Goal: Task Accomplishment & Management: Use online tool/utility

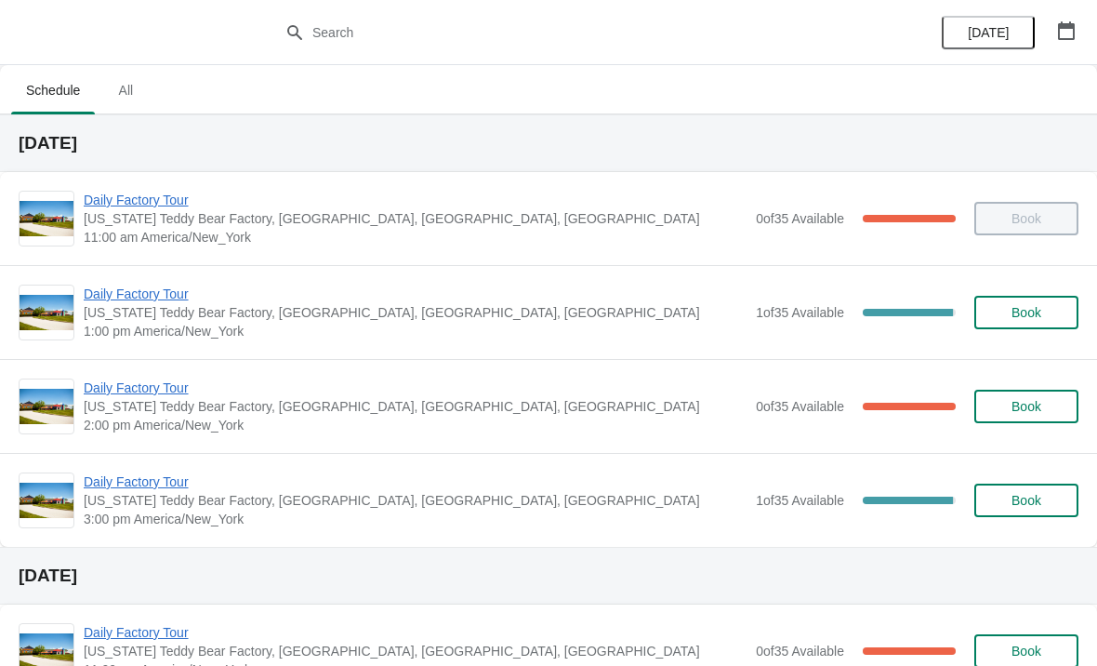
click at [1040, 311] on span "Book" at bounding box center [1027, 312] width 30 height 15
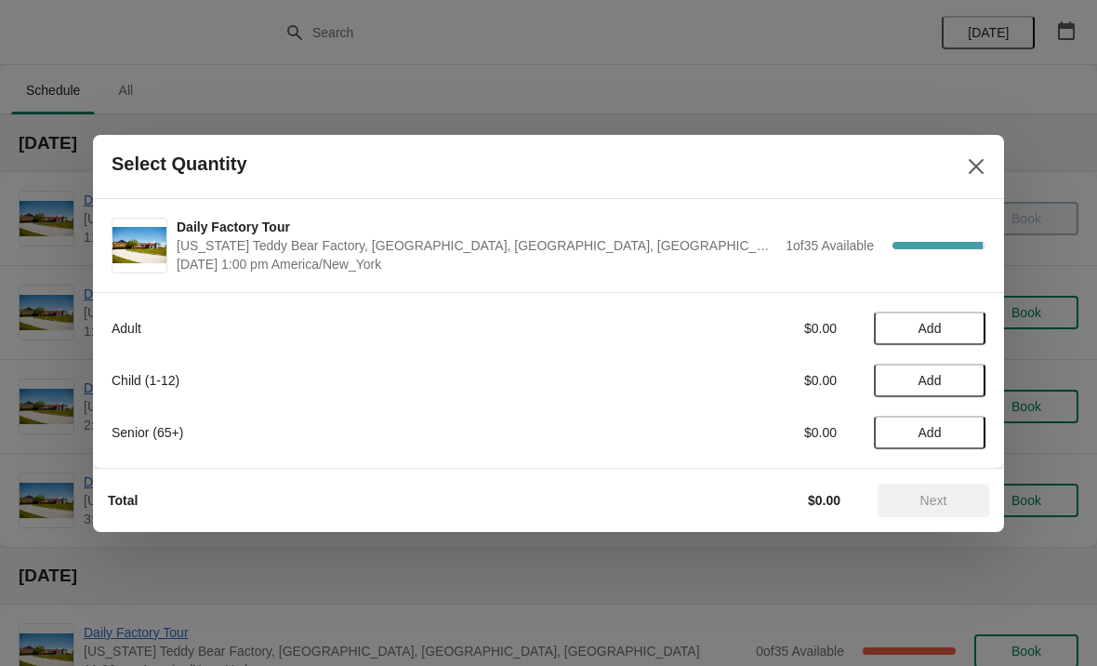
click at [970, 166] on icon "Close" at bounding box center [976, 166] width 19 height 19
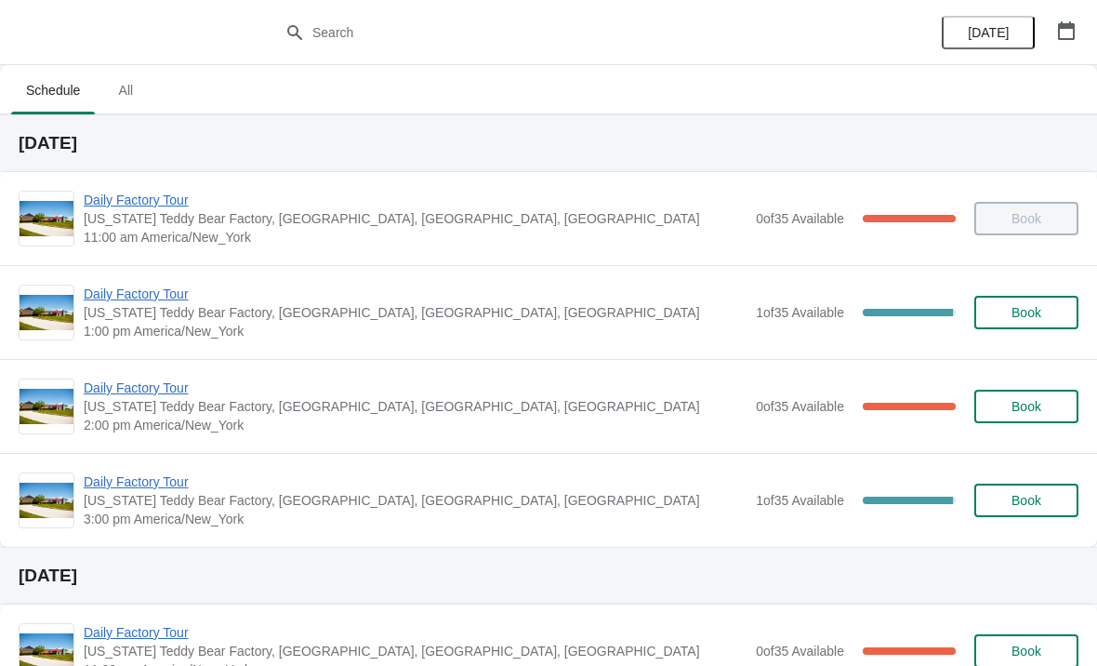
click at [723, 302] on span "Daily Factory Tour" at bounding box center [415, 294] width 663 height 19
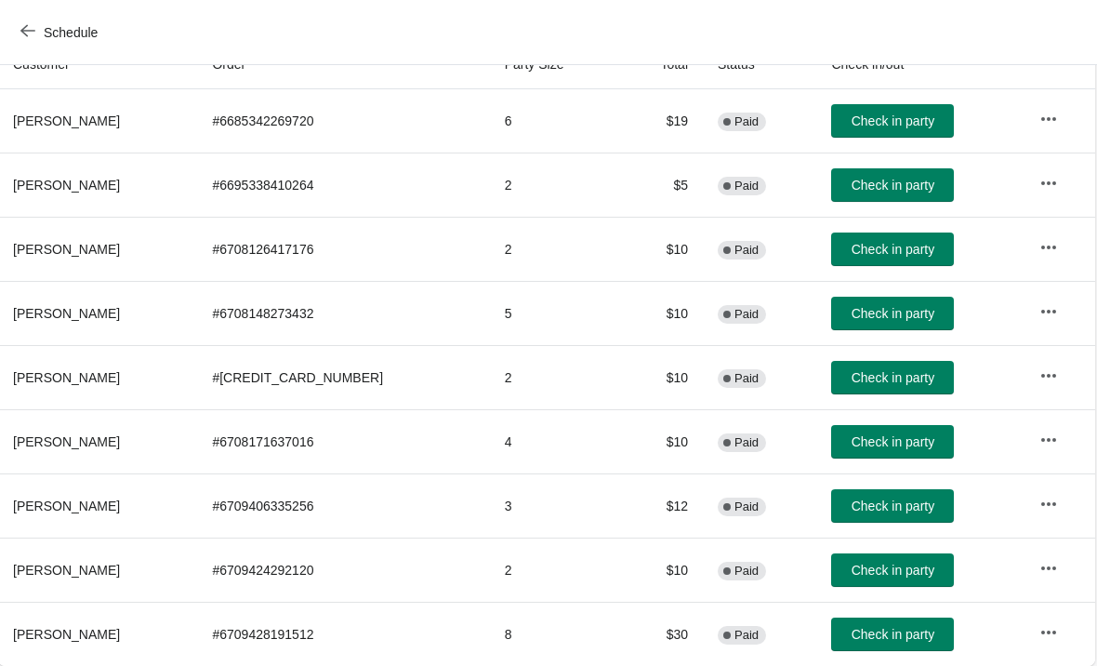
scroll to position [219, 1]
click at [882, 563] on span "Check in party" at bounding box center [894, 570] width 83 height 15
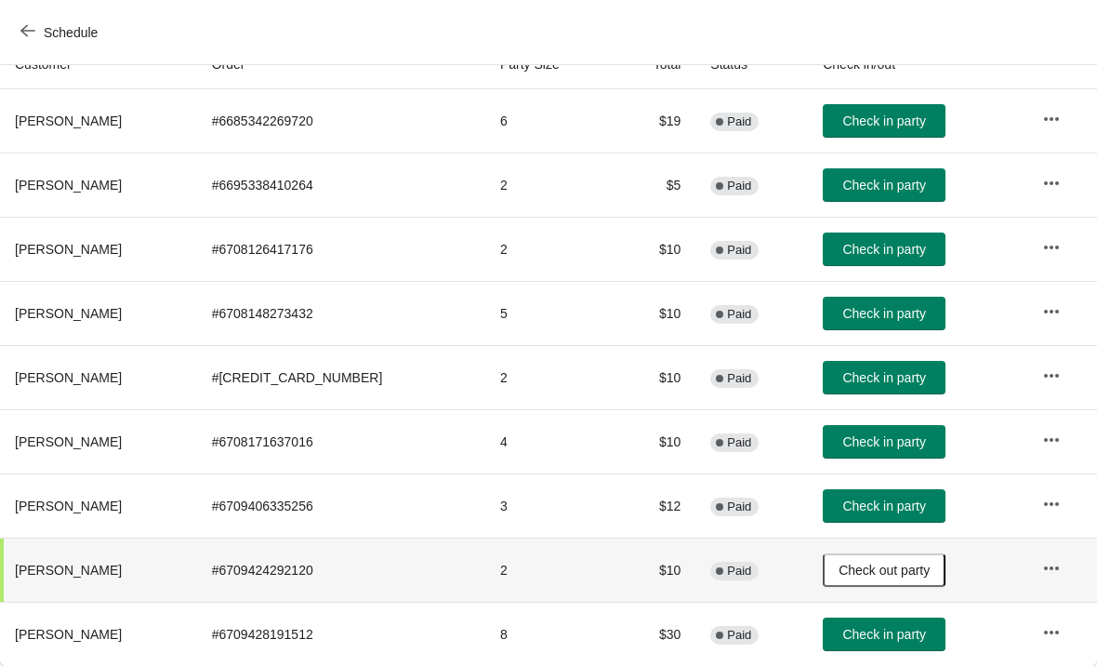
scroll to position [219, 0]
click at [904, 629] on span "Check in party" at bounding box center [884, 634] width 83 height 15
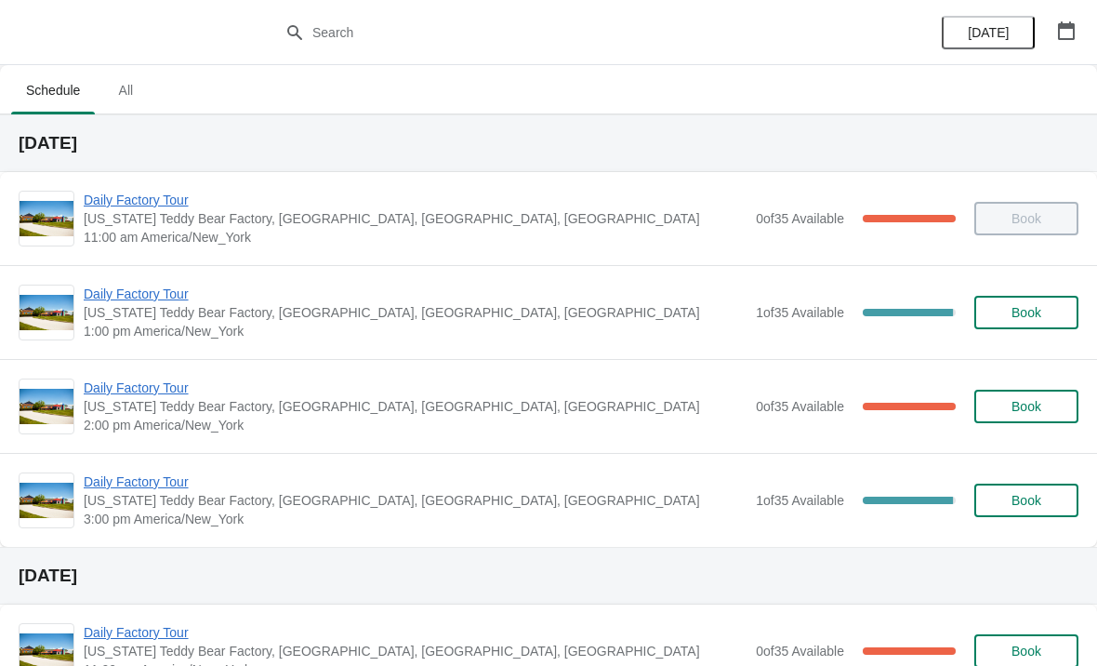
click at [608, 292] on span "Daily Factory Tour" at bounding box center [415, 294] width 663 height 19
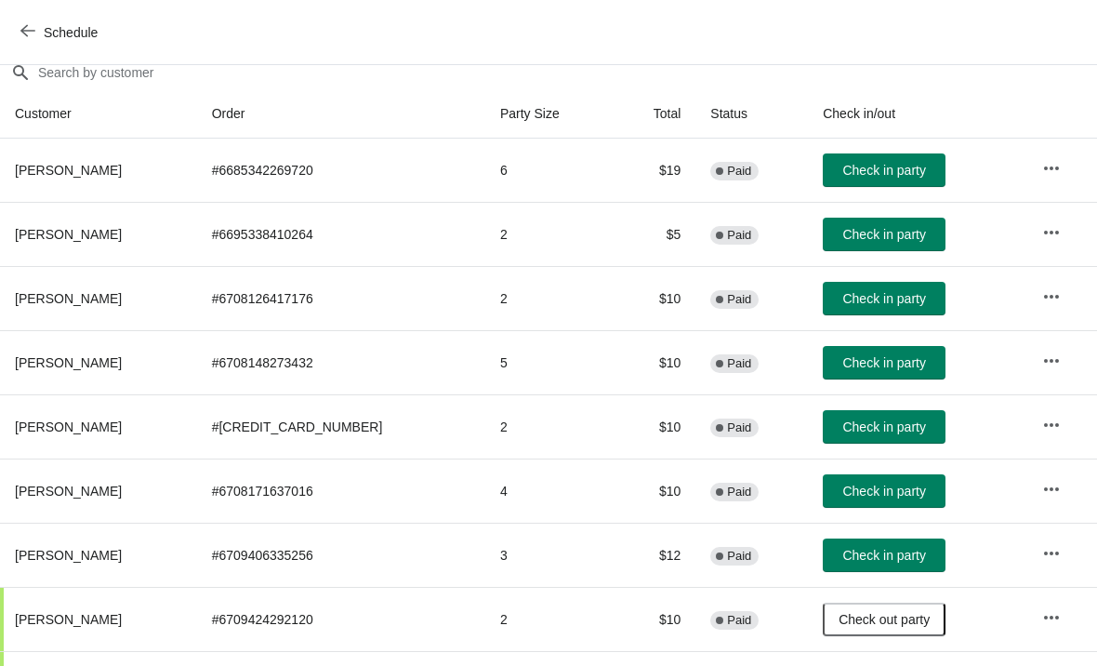
scroll to position [172, 0]
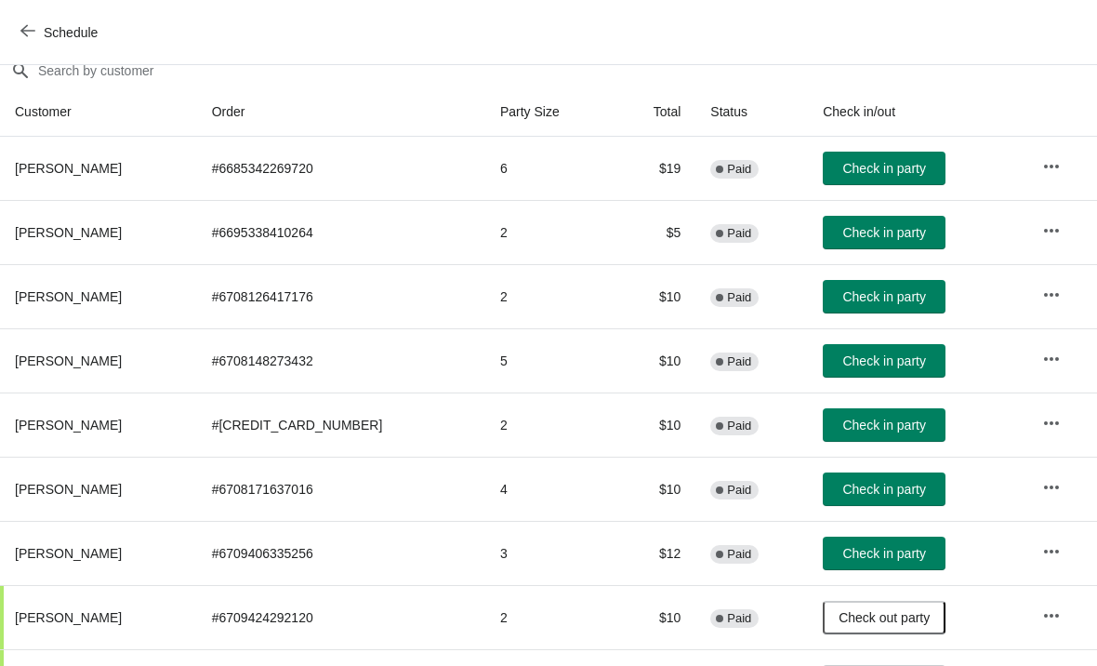
click at [896, 425] on span "Check in party" at bounding box center [884, 425] width 83 height 15
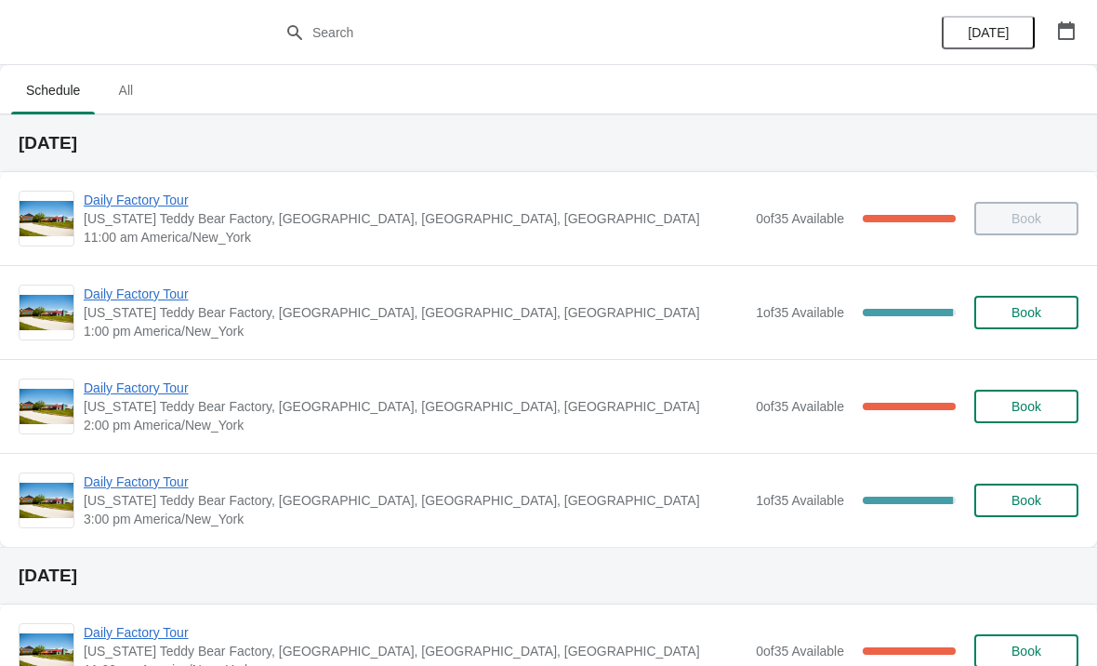
click at [478, 301] on span "Daily Factory Tour" at bounding box center [415, 294] width 663 height 19
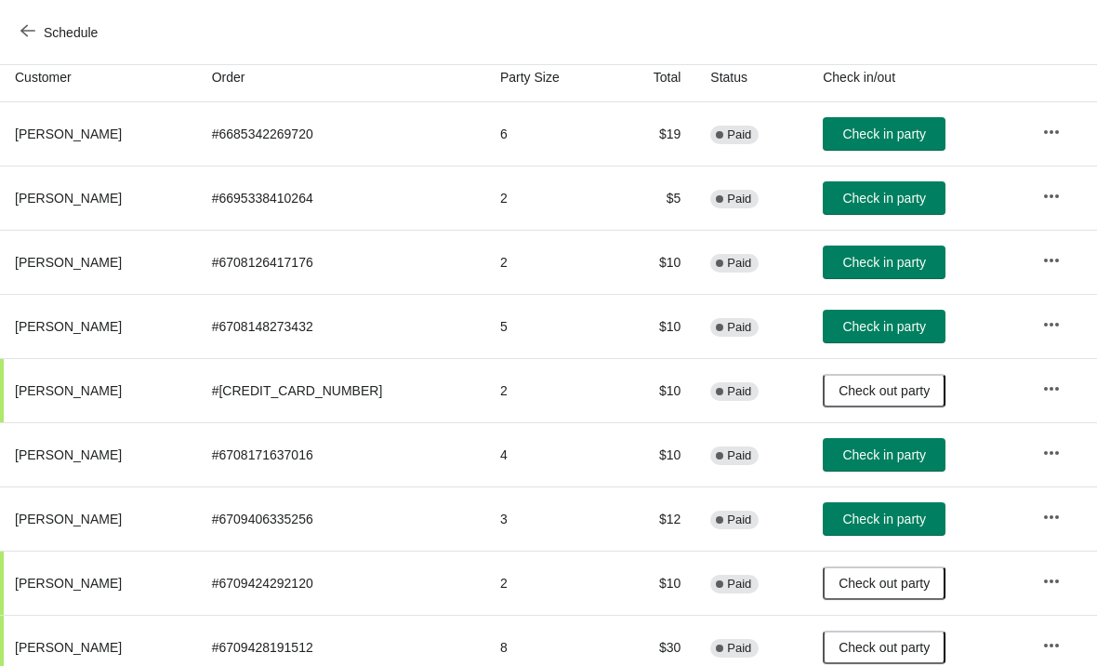
scroll to position [207, 0]
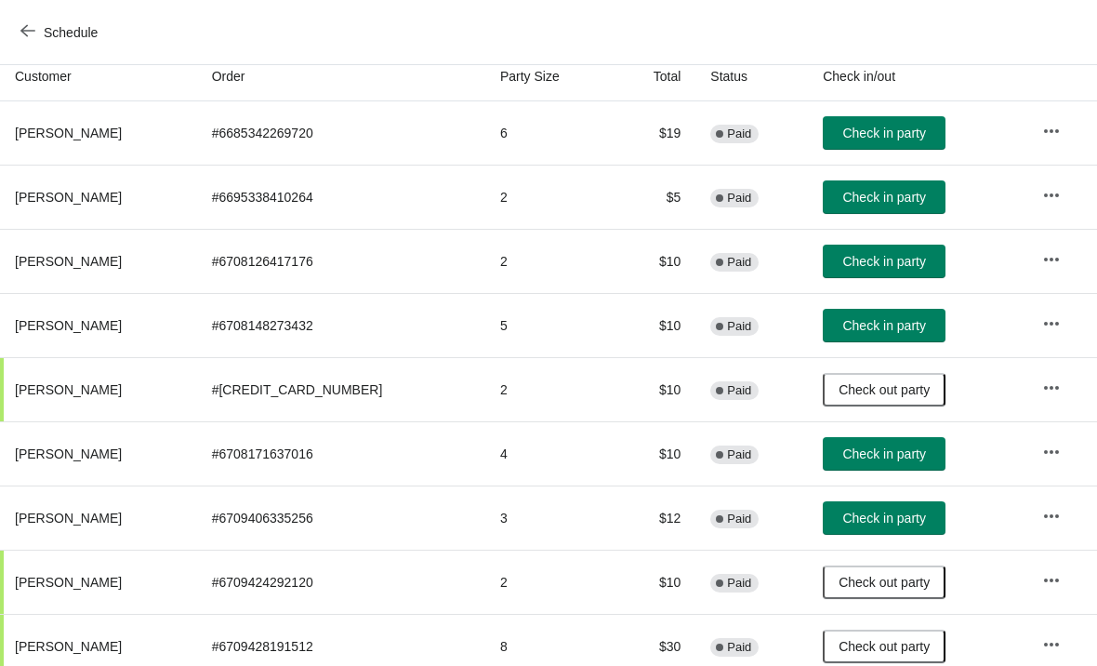
click at [872, 450] on span "Check in party" at bounding box center [884, 453] width 83 height 15
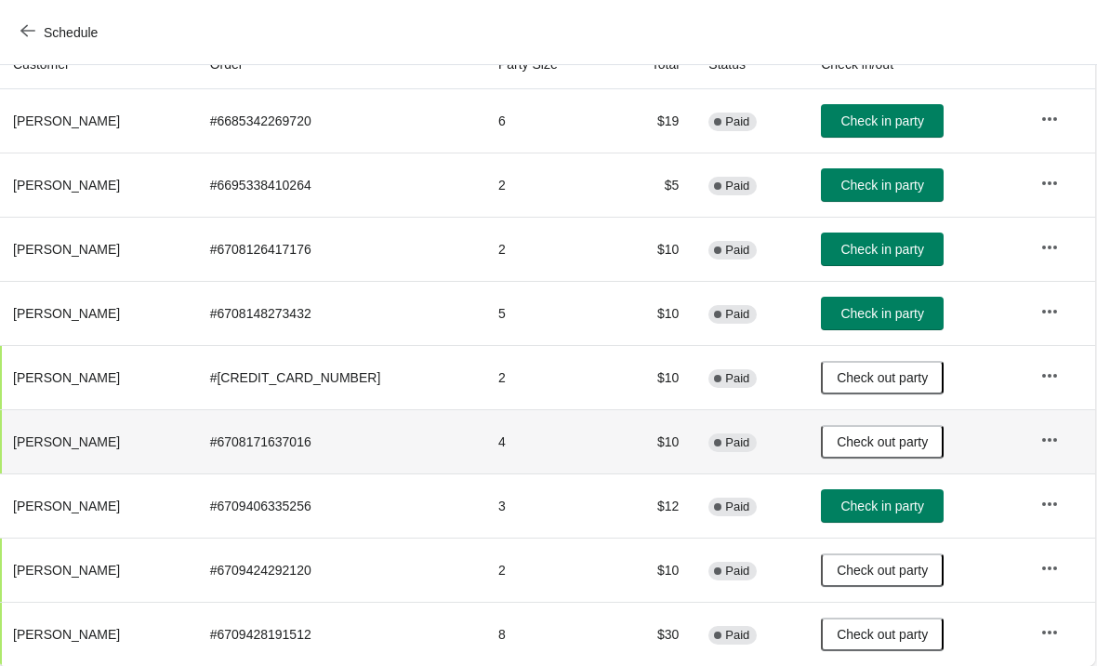
scroll to position [219, 1]
click at [29, 29] on icon "button" at bounding box center [27, 30] width 15 height 15
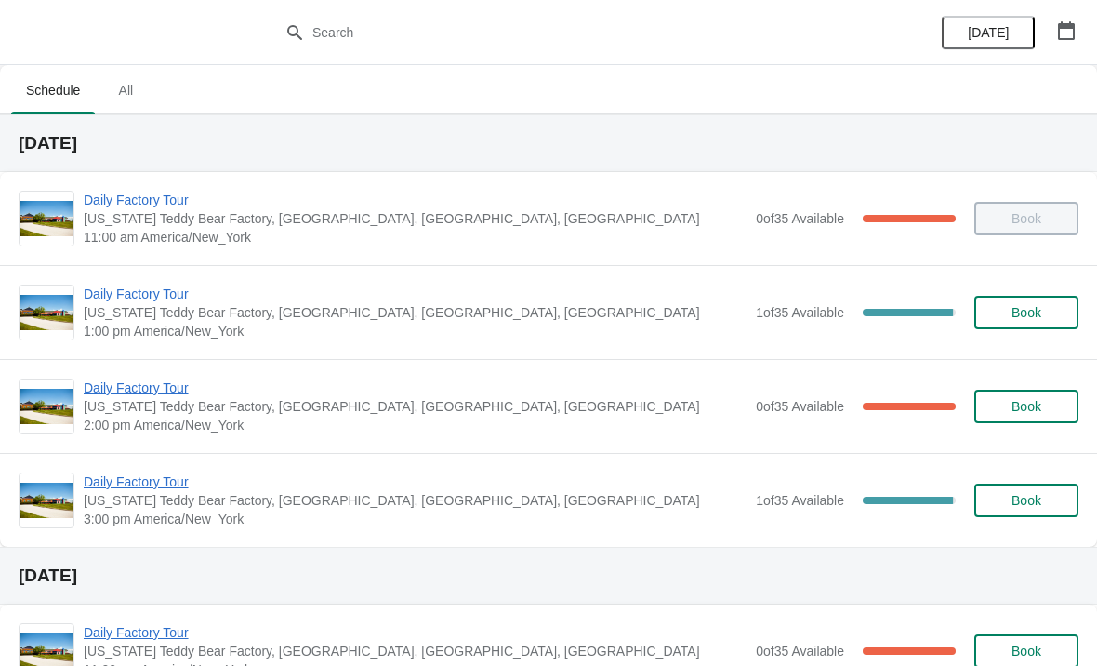
click at [169, 368] on div "Daily Factory Tour Vermont Teddy Bear Factory, Shelburne Road, Shelburne, VT, U…" at bounding box center [548, 406] width 1097 height 94
click at [158, 387] on span "Daily Factory Tour" at bounding box center [415, 388] width 663 height 19
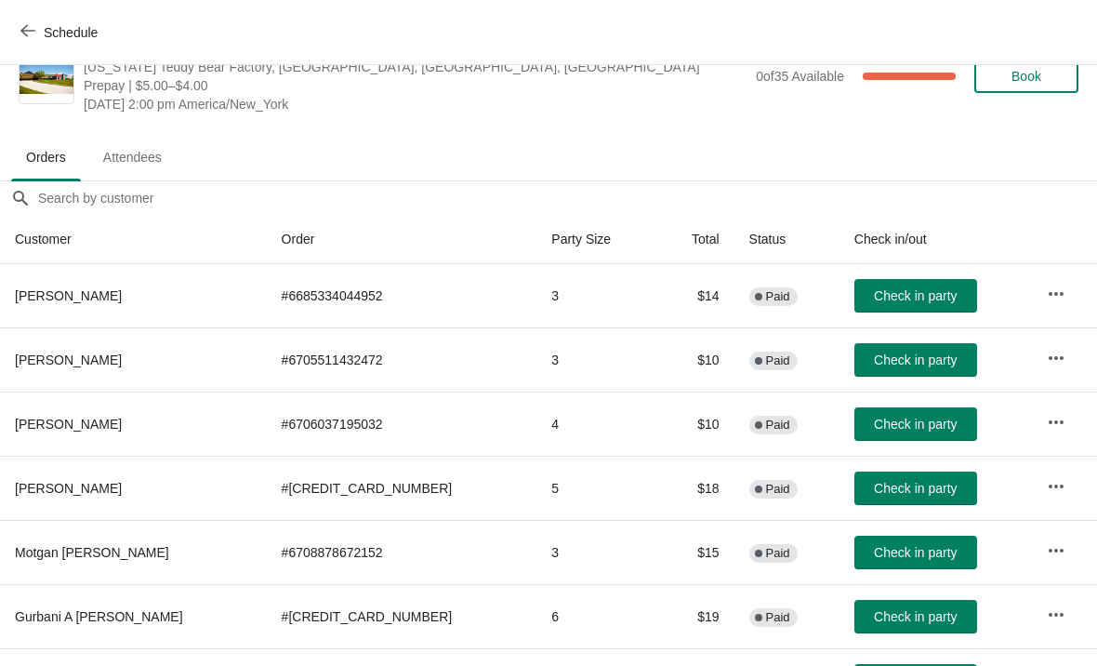
scroll to position [44, 0]
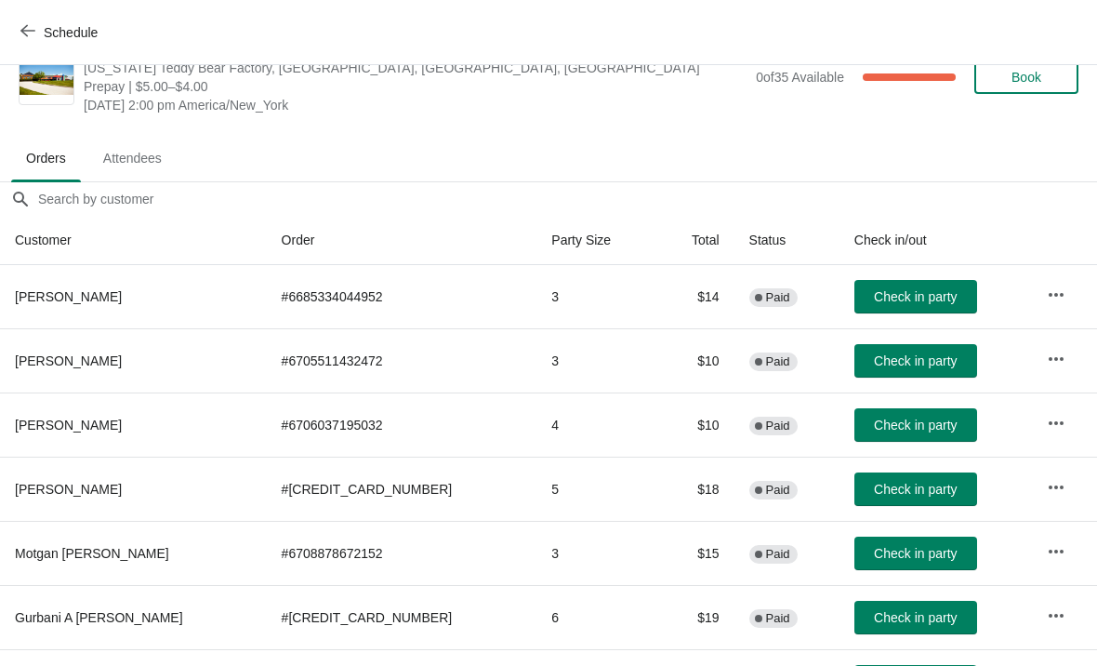
click at [17, 29] on button "Schedule" at bounding box center [60, 32] width 103 height 33
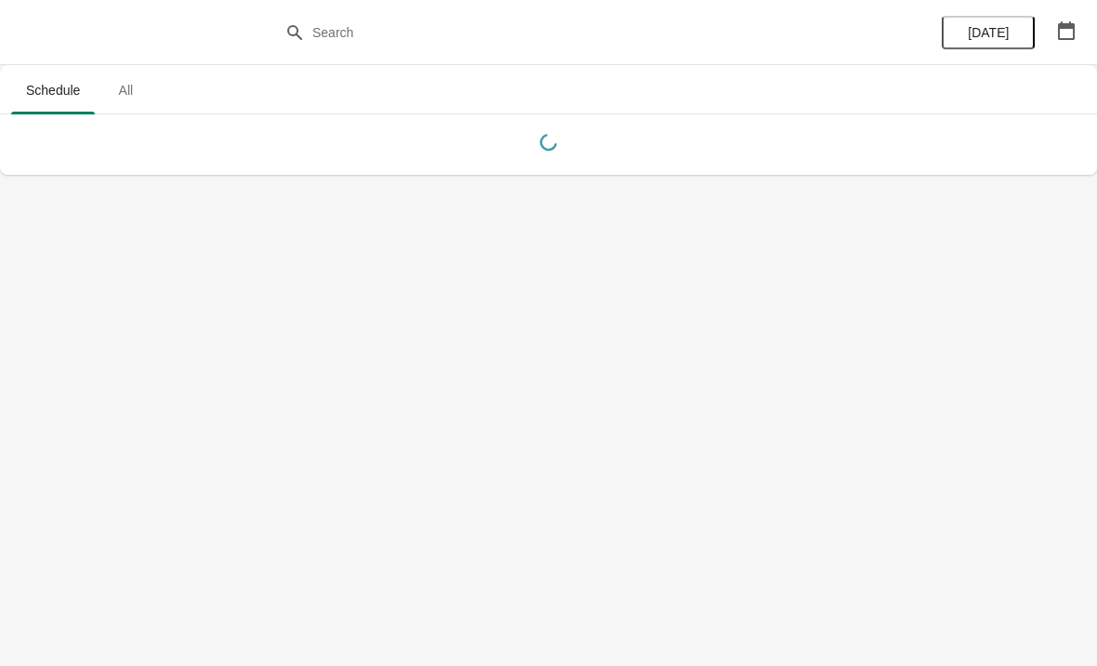
scroll to position [0, 0]
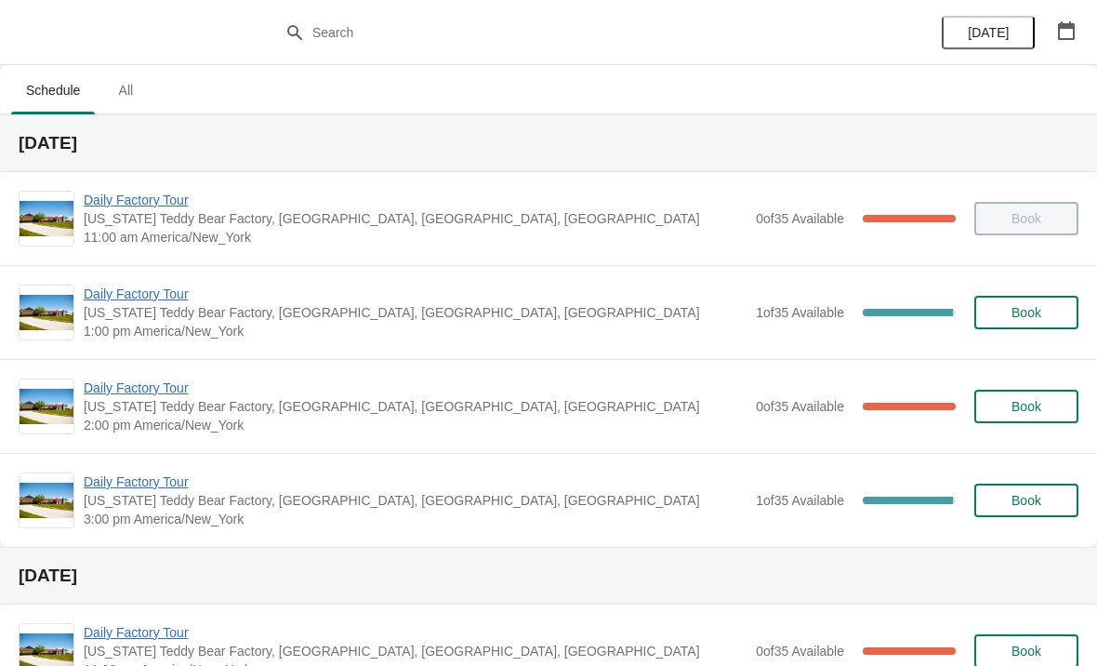
click at [180, 286] on span "Daily Factory Tour" at bounding box center [415, 294] width 663 height 19
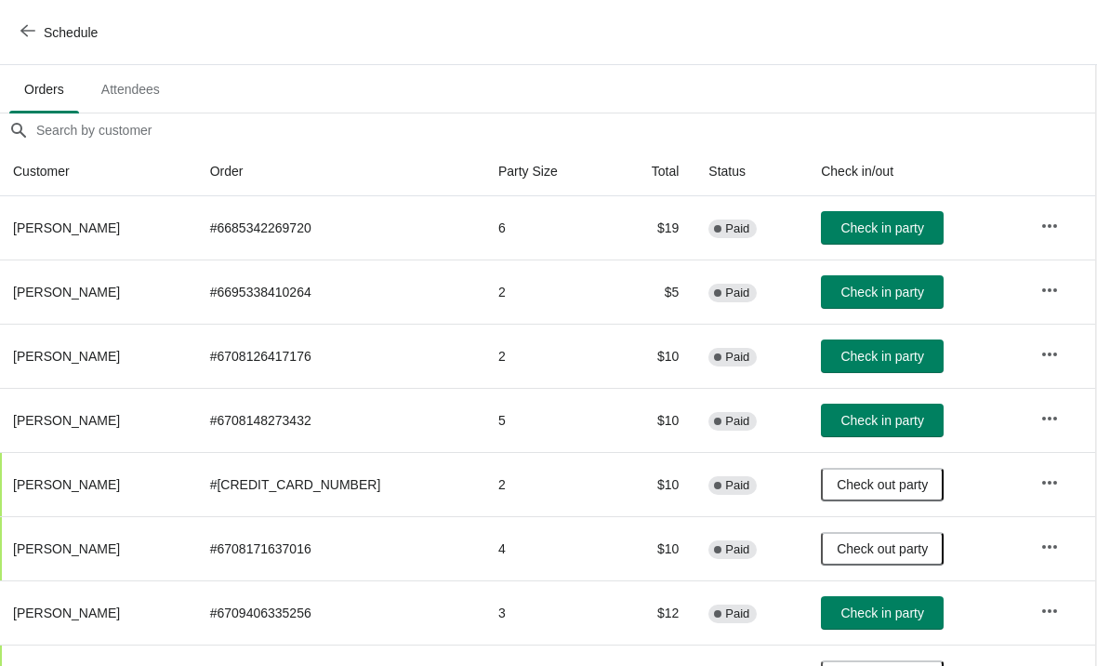
scroll to position [112, 1]
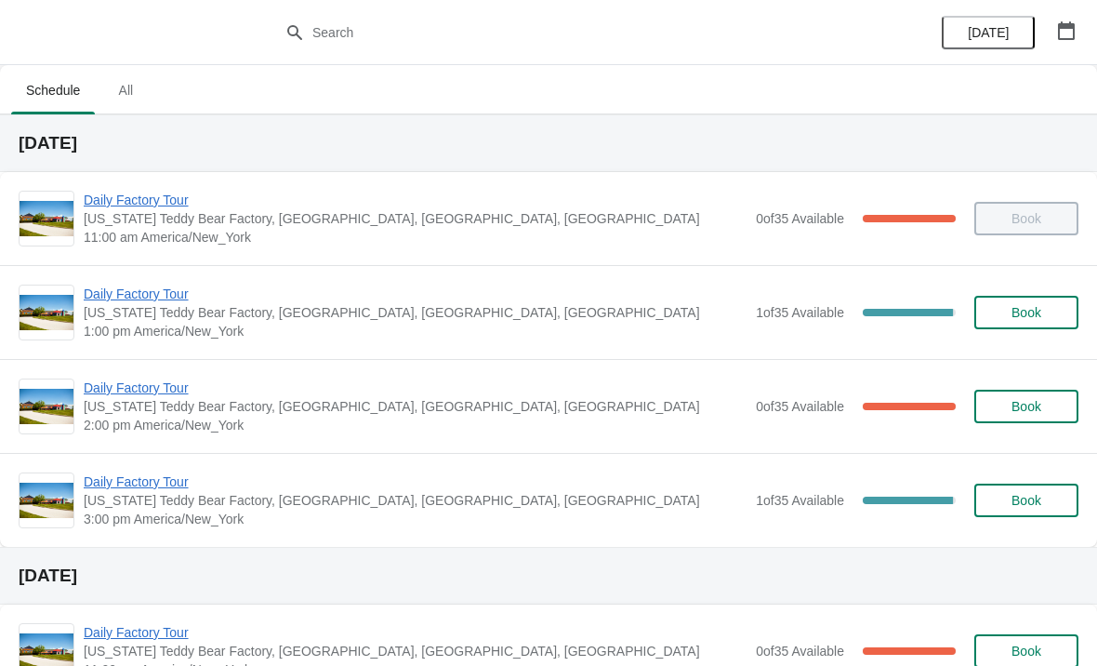
click at [172, 293] on span "Daily Factory Tour" at bounding box center [415, 294] width 663 height 19
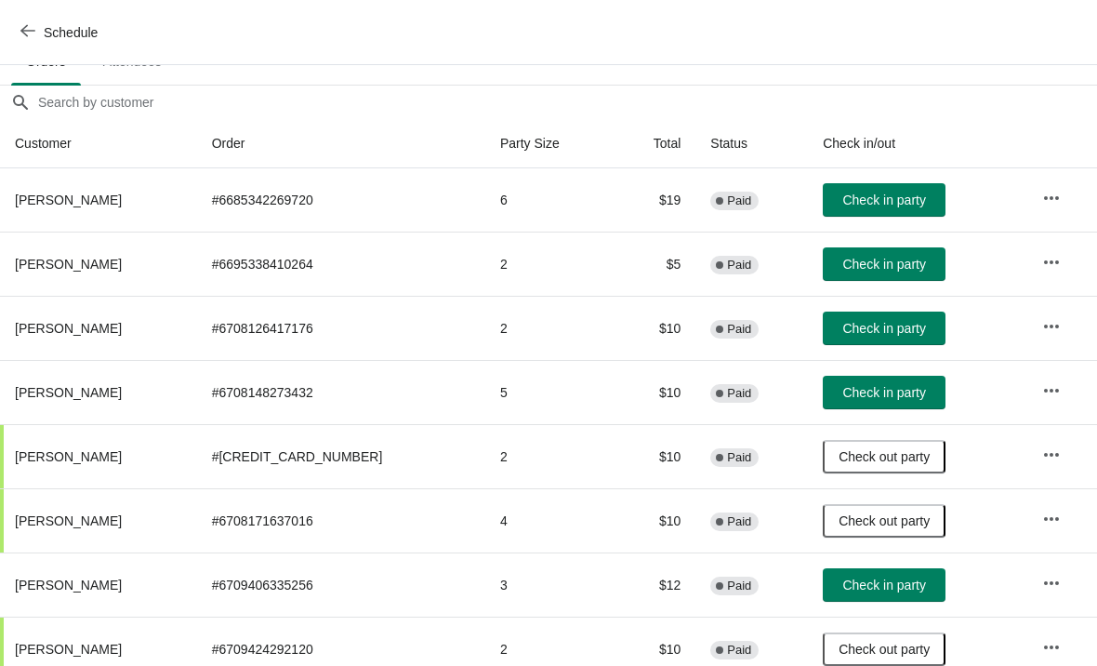
scroll to position [144, 0]
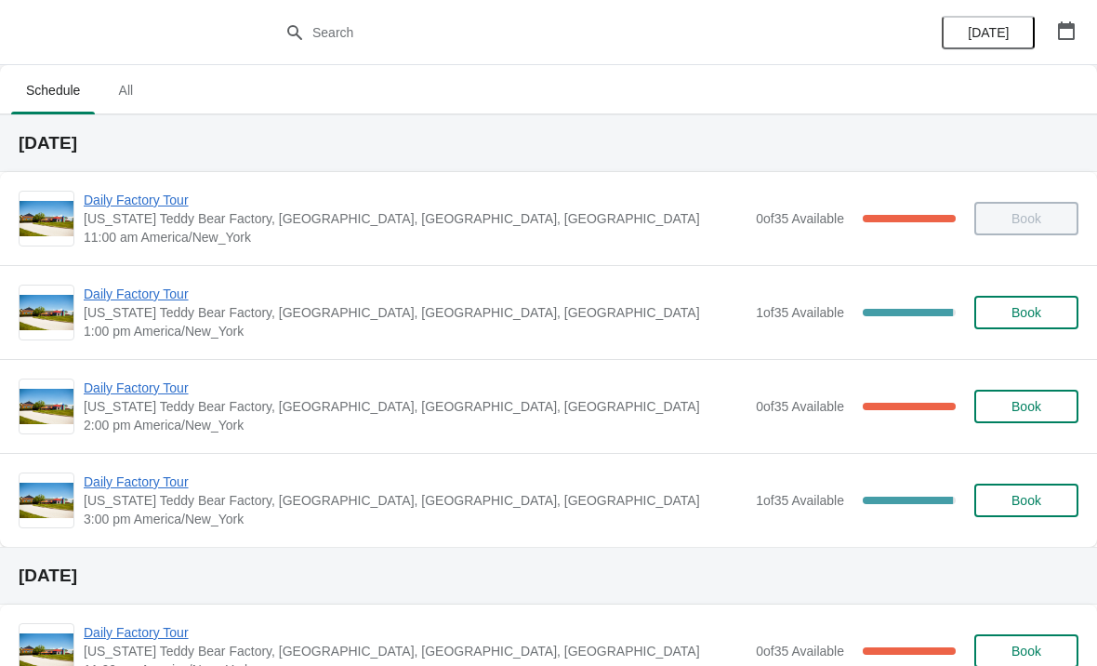
click at [429, 301] on span "Daily Factory Tour" at bounding box center [415, 294] width 663 height 19
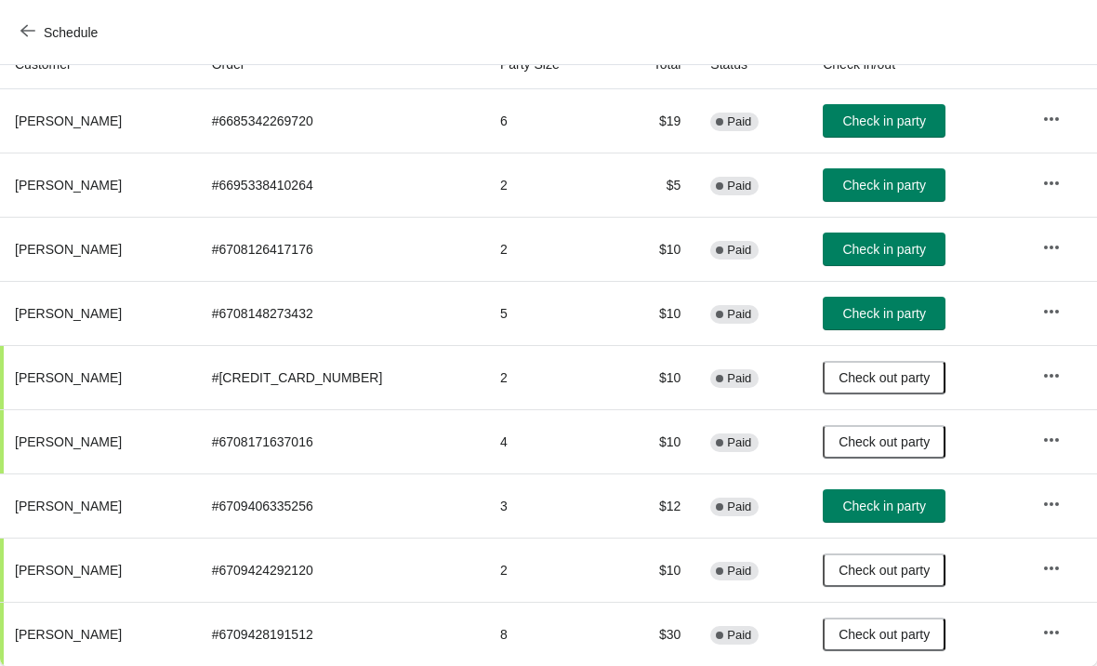
scroll to position [219, 0]
click at [15, 29] on button "Schedule" at bounding box center [60, 32] width 103 height 33
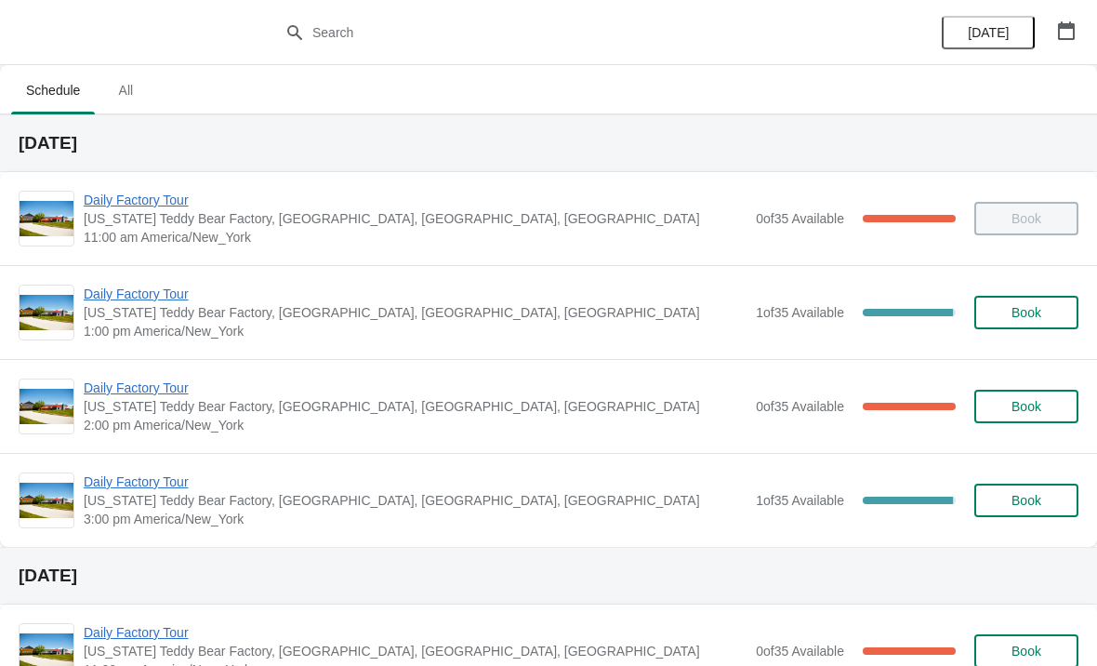
click at [175, 379] on span "Daily Factory Tour" at bounding box center [415, 388] width 663 height 19
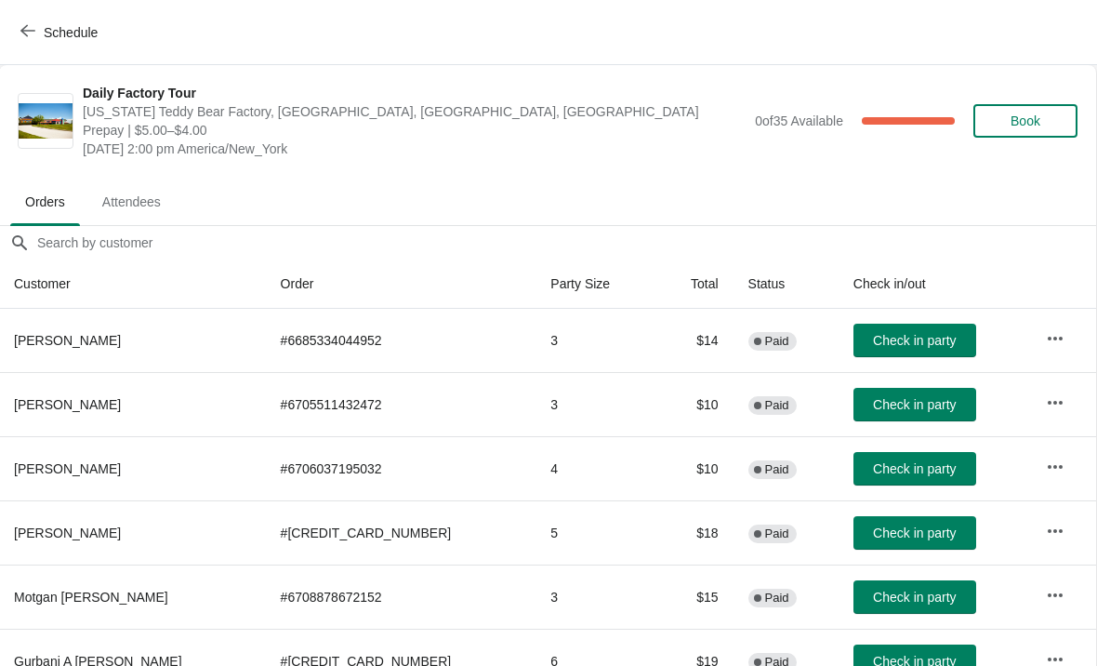
scroll to position [0, 1]
click at [31, 27] on icon "button" at bounding box center [27, 30] width 15 height 15
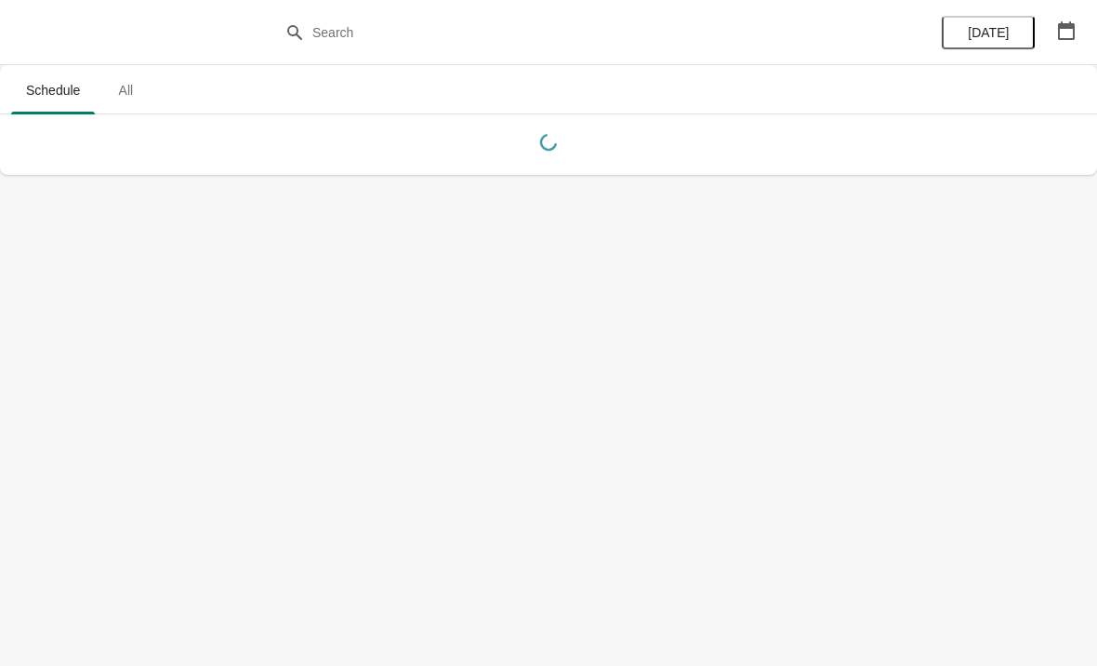
scroll to position [0, 0]
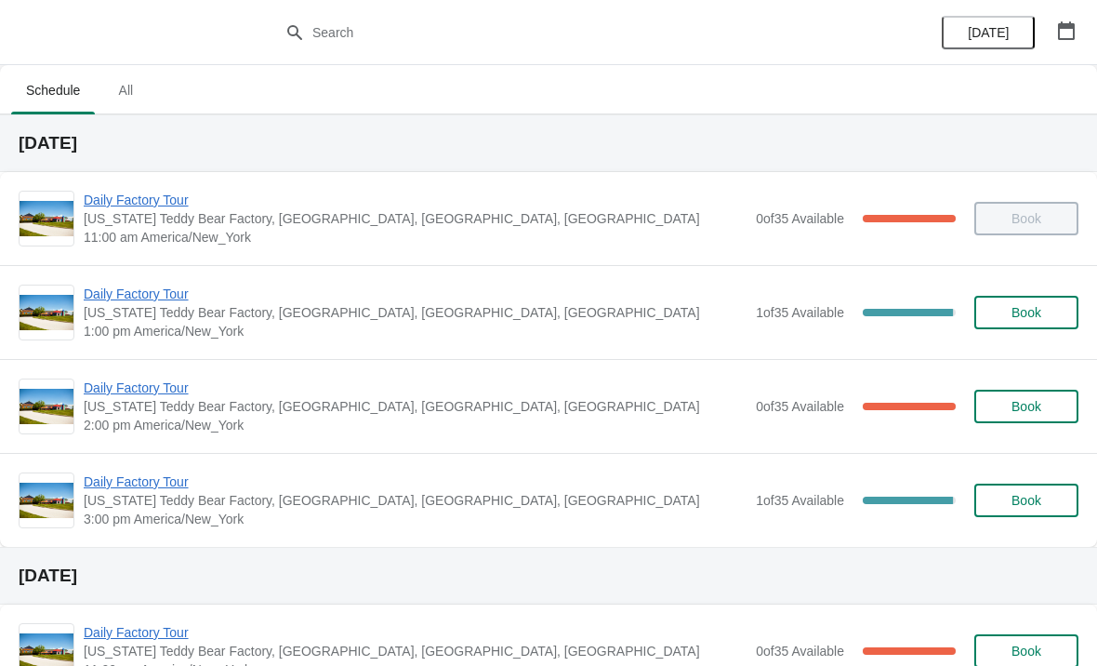
click at [180, 286] on span "Daily Factory Tour" at bounding box center [415, 294] width 663 height 19
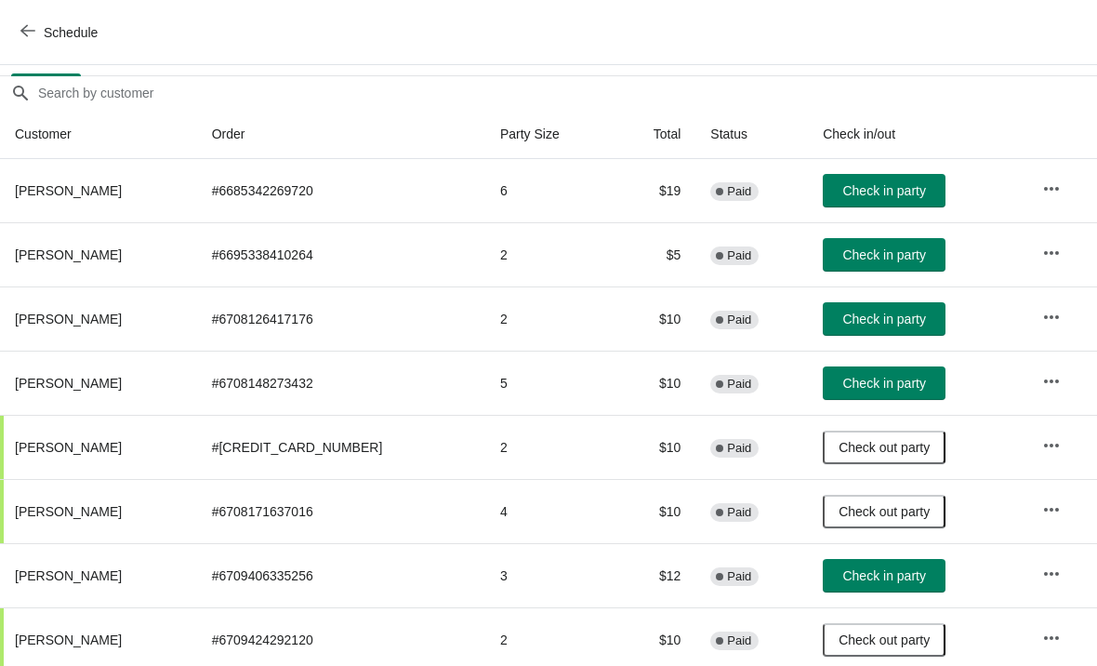
scroll to position [153, 1]
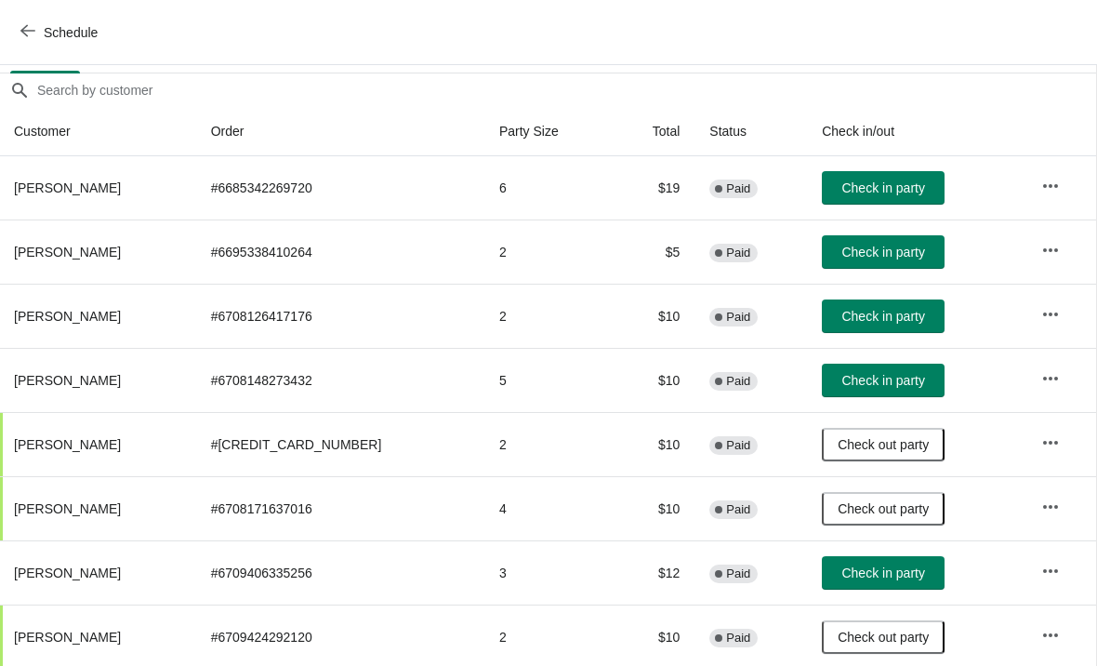
click at [863, 185] on span "Check in party" at bounding box center [883, 187] width 83 height 15
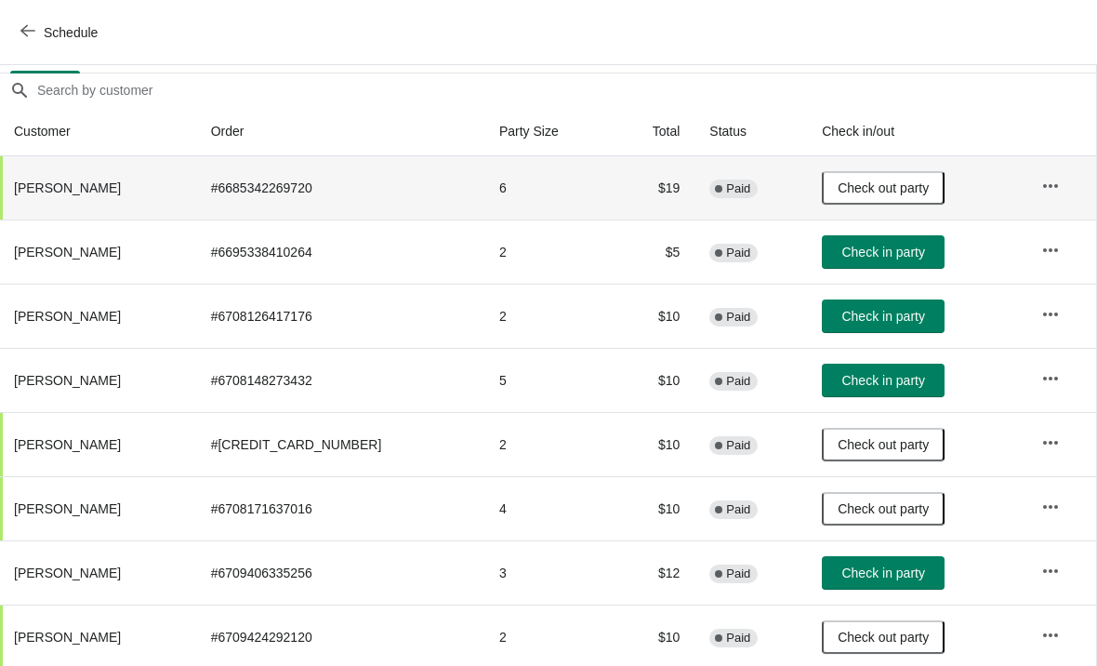
click at [888, 250] on span "Check in party" at bounding box center [883, 252] width 83 height 15
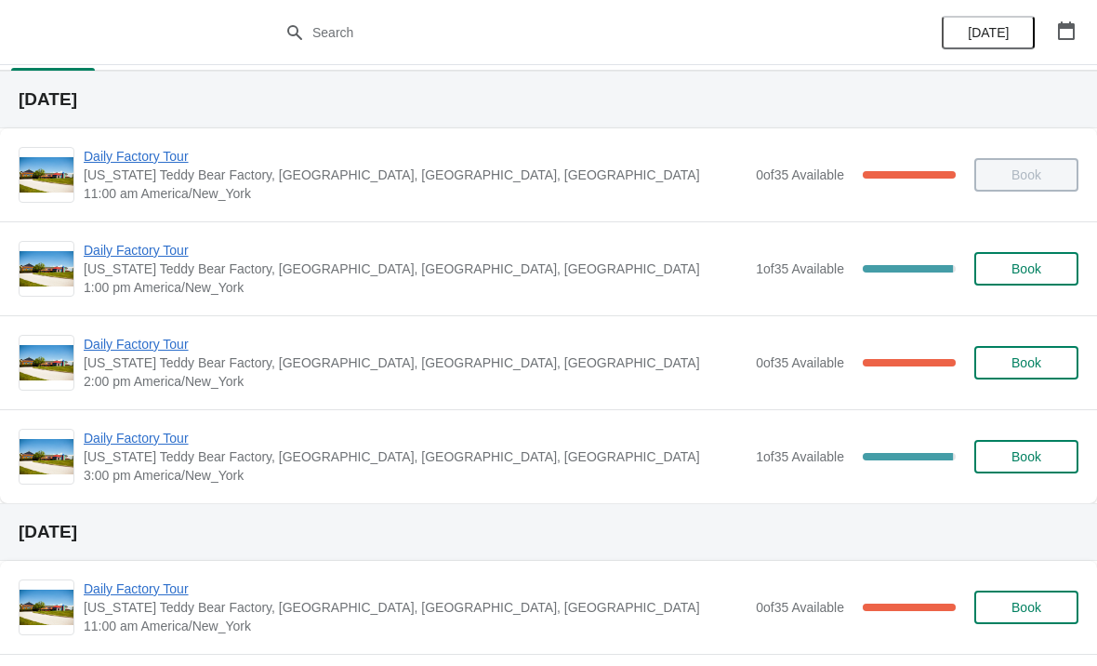
scroll to position [46, 0]
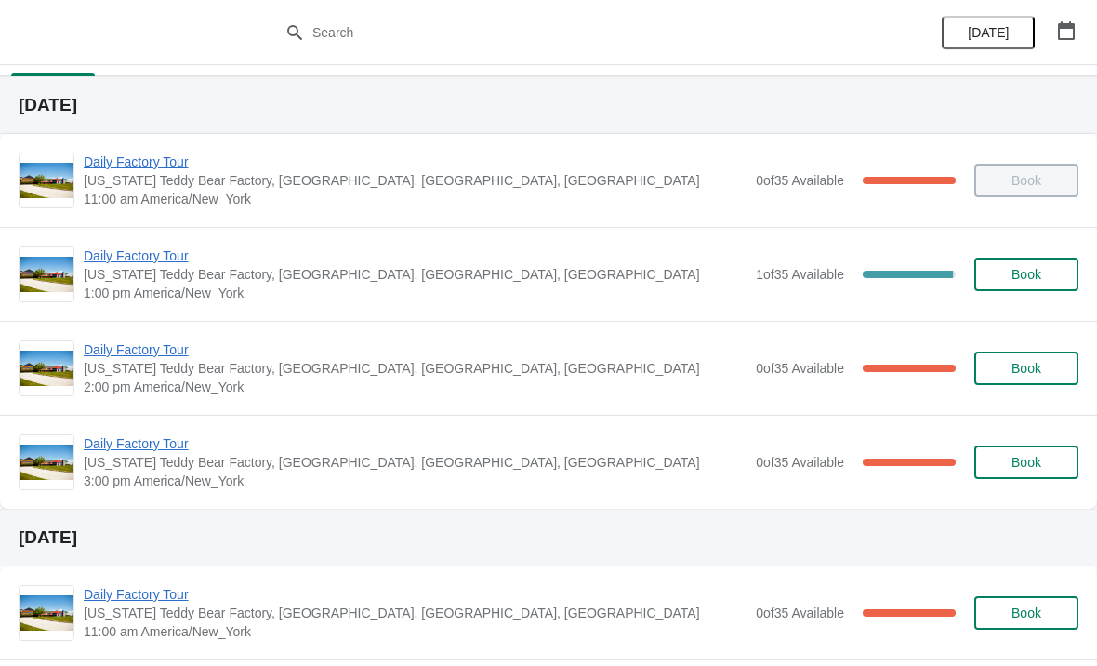
scroll to position [40, 0]
